Goal: Go to known website: Access a specific website the user already knows

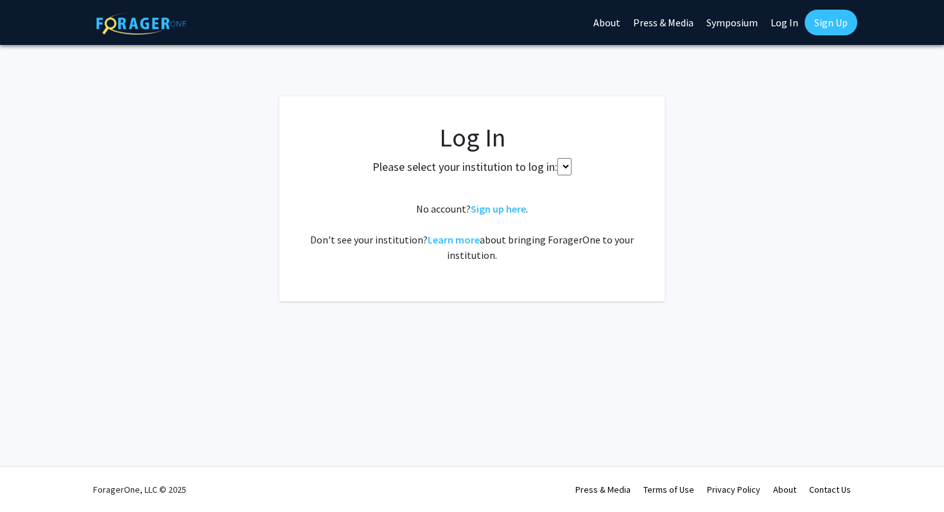
select select
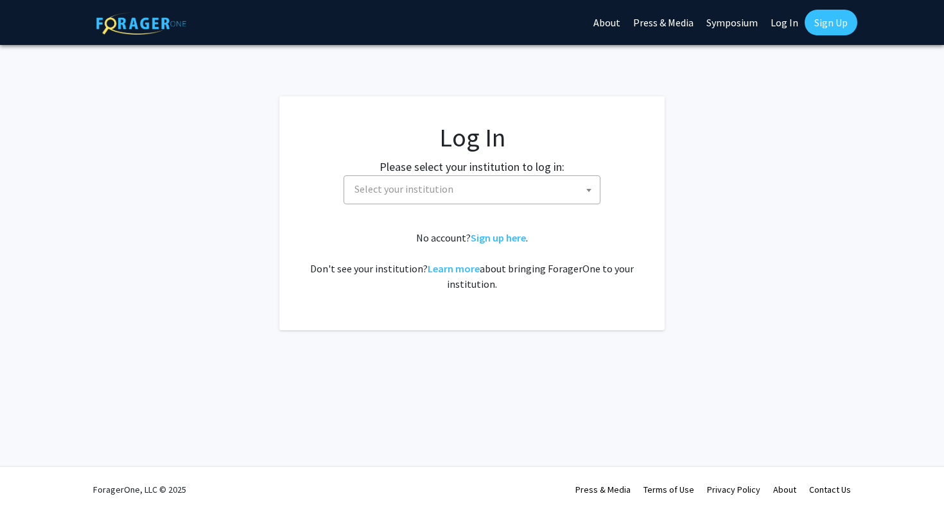
click at [414, 181] on span "Select your institution" at bounding box center [474, 189] width 250 height 26
type input "corn"
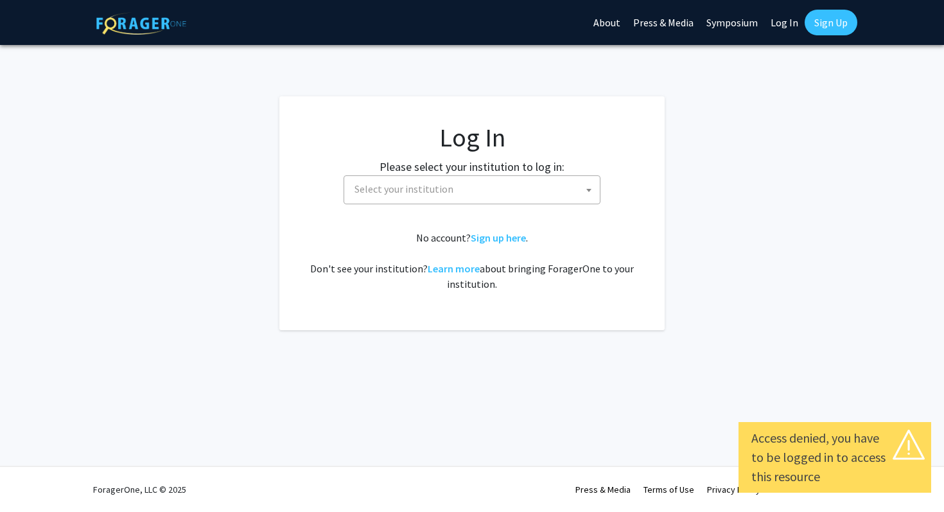
select select
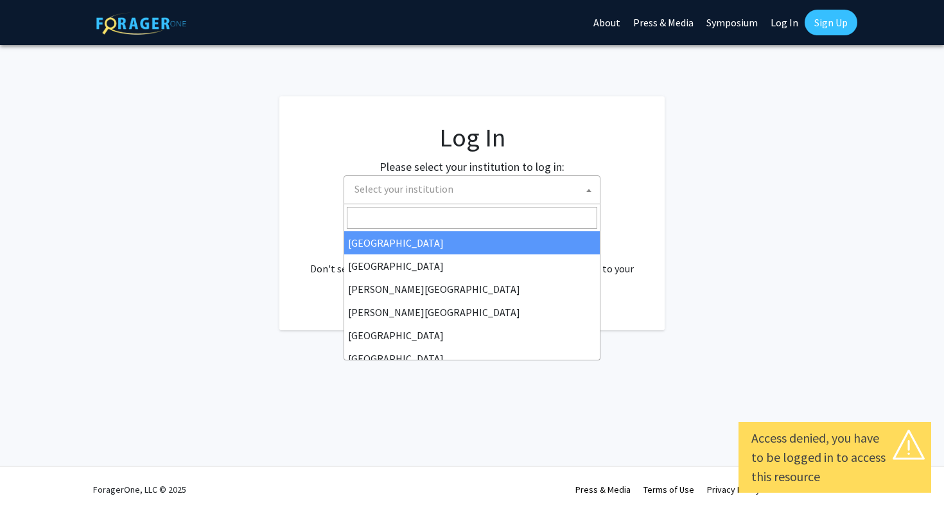
click at [559, 179] on span "Select your institution" at bounding box center [474, 189] width 250 height 26
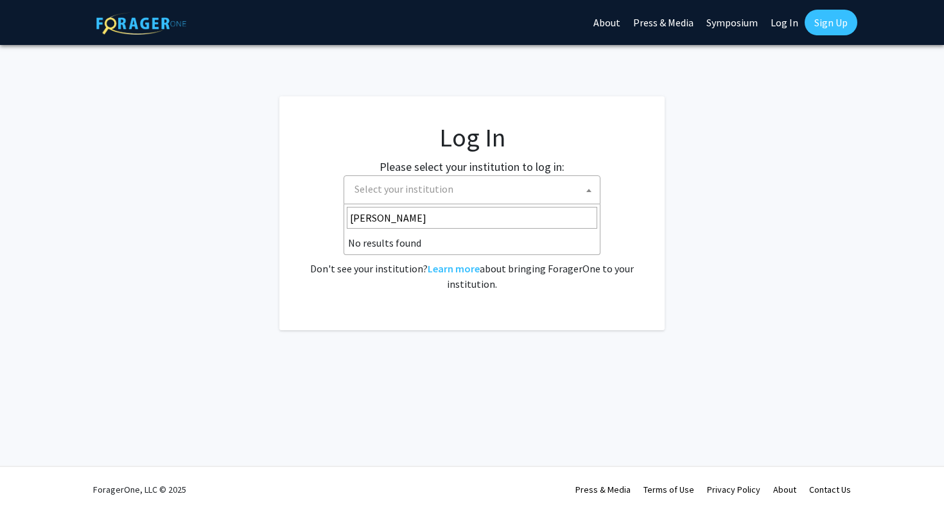
type input "cornell"
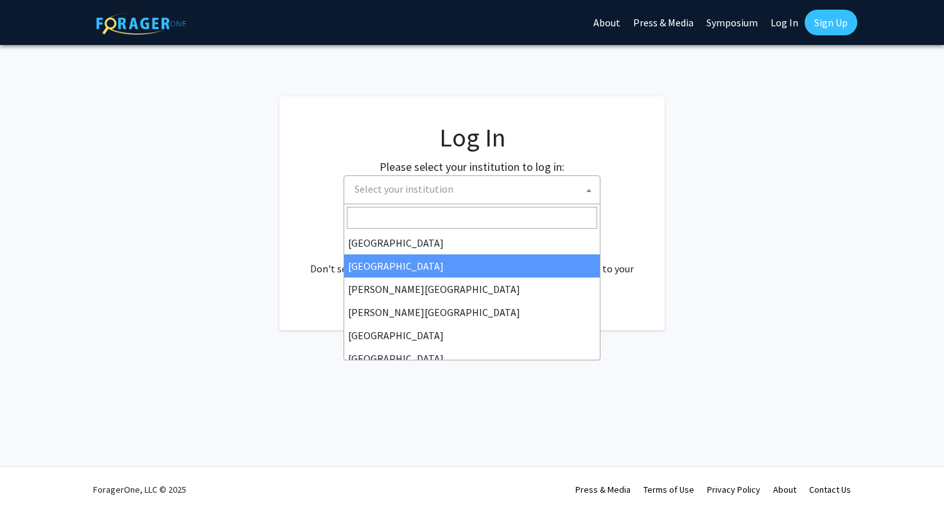
click at [254, 257] on fg-login "Log In Please select your institution to log in: [GEOGRAPHIC_DATA] [GEOGRAPHIC_…" at bounding box center [472, 213] width 944 height 234
